Goal: Register for event/course

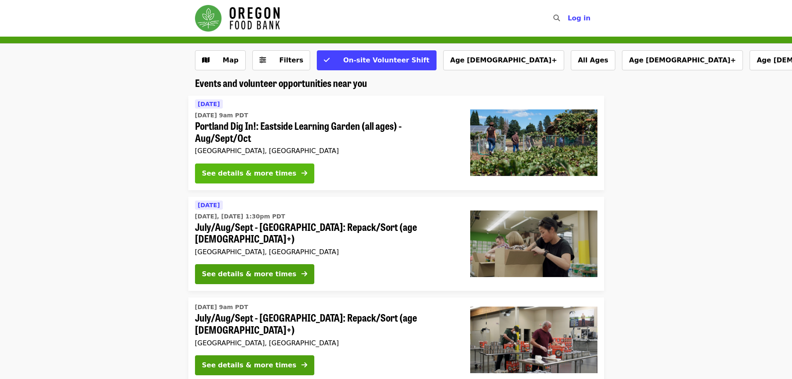
click at [280, 168] on button "See details & more times" at bounding box center [254, 173] width 119 height 20
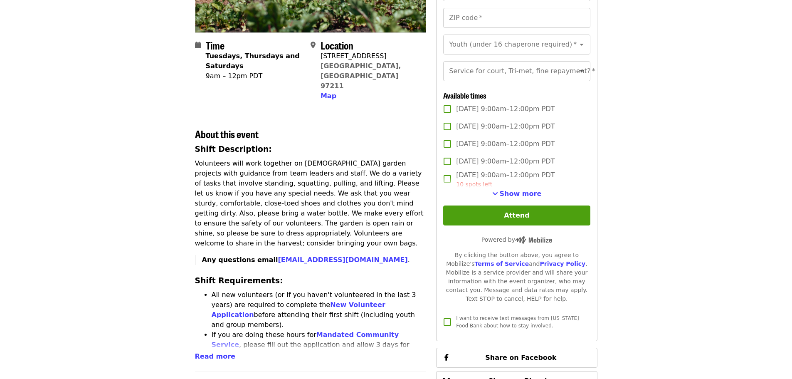
scroll to position [166, 0]
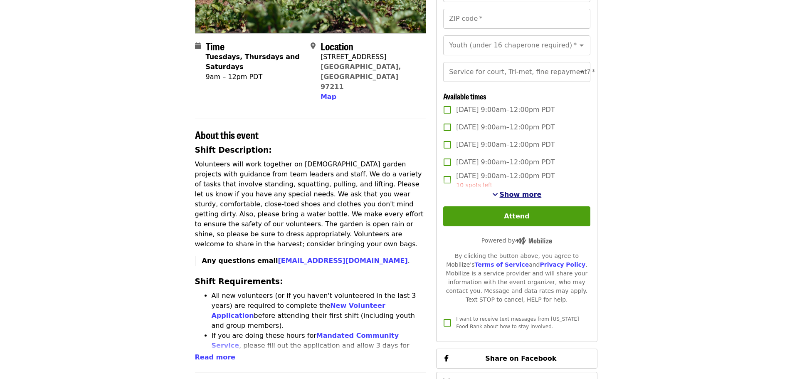
click at [519, 198] on span "Show more" at bounding box center [521, 194] width 42 height 8
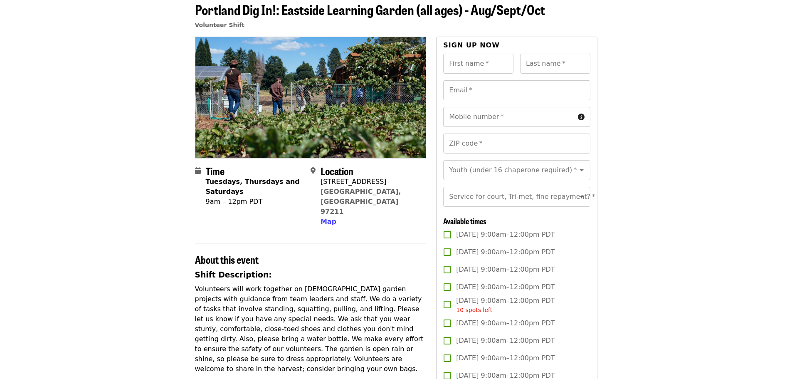
scroll to position [0, 0]
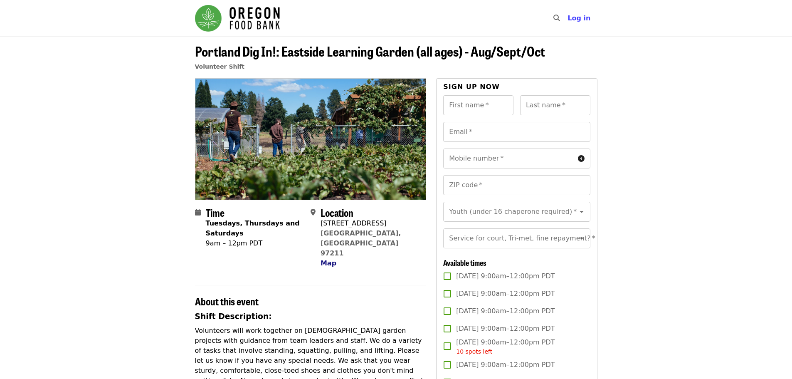
click at [327, 259] on span "Map" at bounding box center [328, 263] width 16 height 8
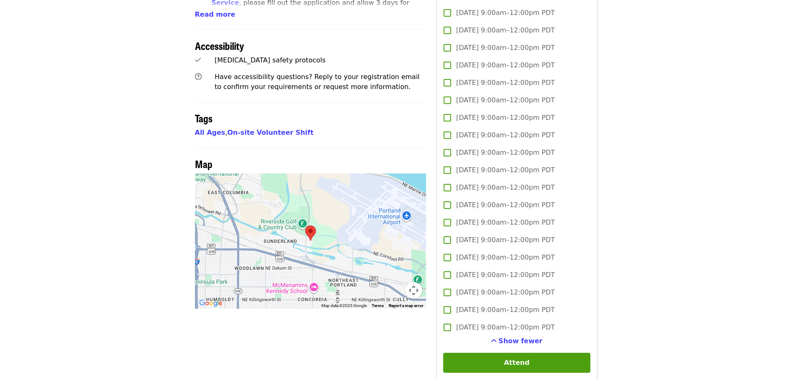
scroll to position [636, 0]
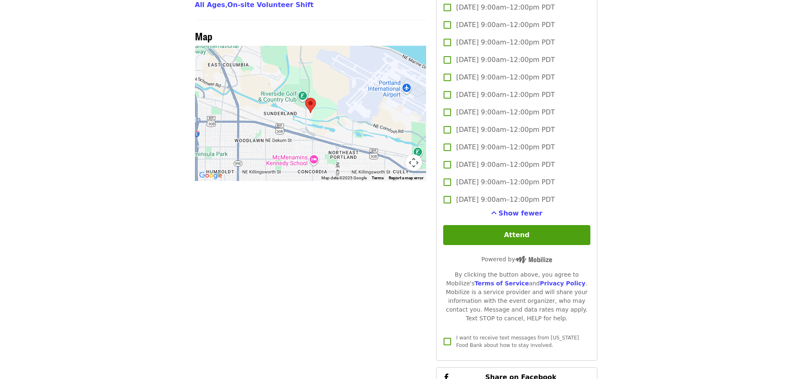
click at [305, 98] on area at bounding box center [305, 98] width 0 height 0
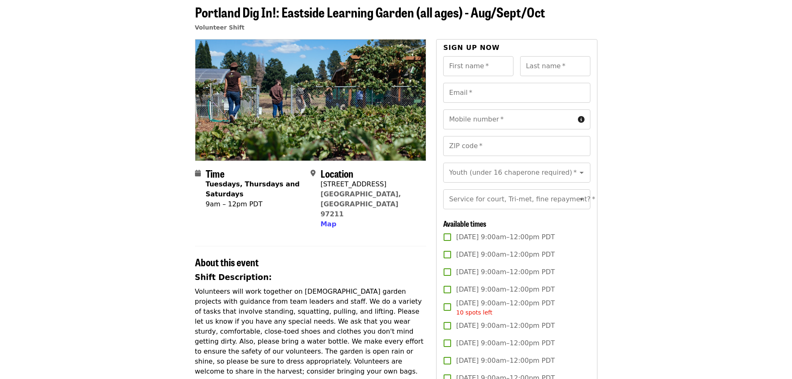
scroll to position [0, 0]
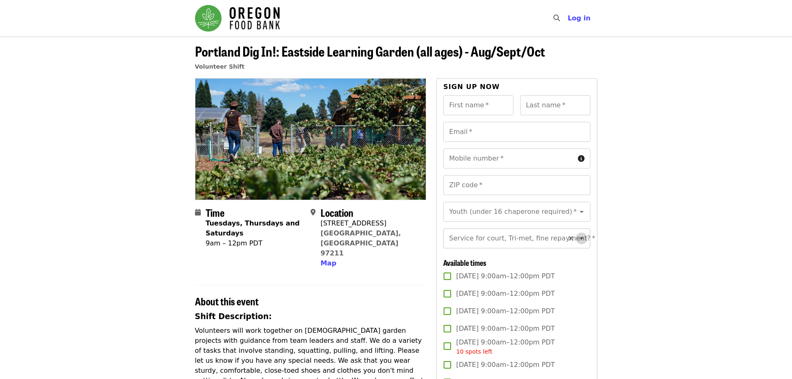
click at [578, 243] on icon "Open" at bounding box center [581, 238] width 10 height 10
click at [566, 212] on icon "Clear" at bounding box center [570, 211] width 8 height 8
click at [577, 211] on icon "Open" at bounding box center [581, 212] width 10 height 10
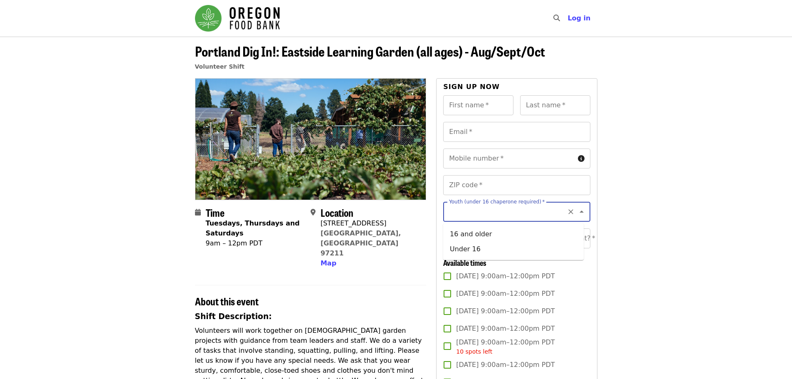
click at [577, 211] on icon "Close" at bounding box center [581, 212] width 10 height 10
